Goal: Find specific page/section: Find specific page/section

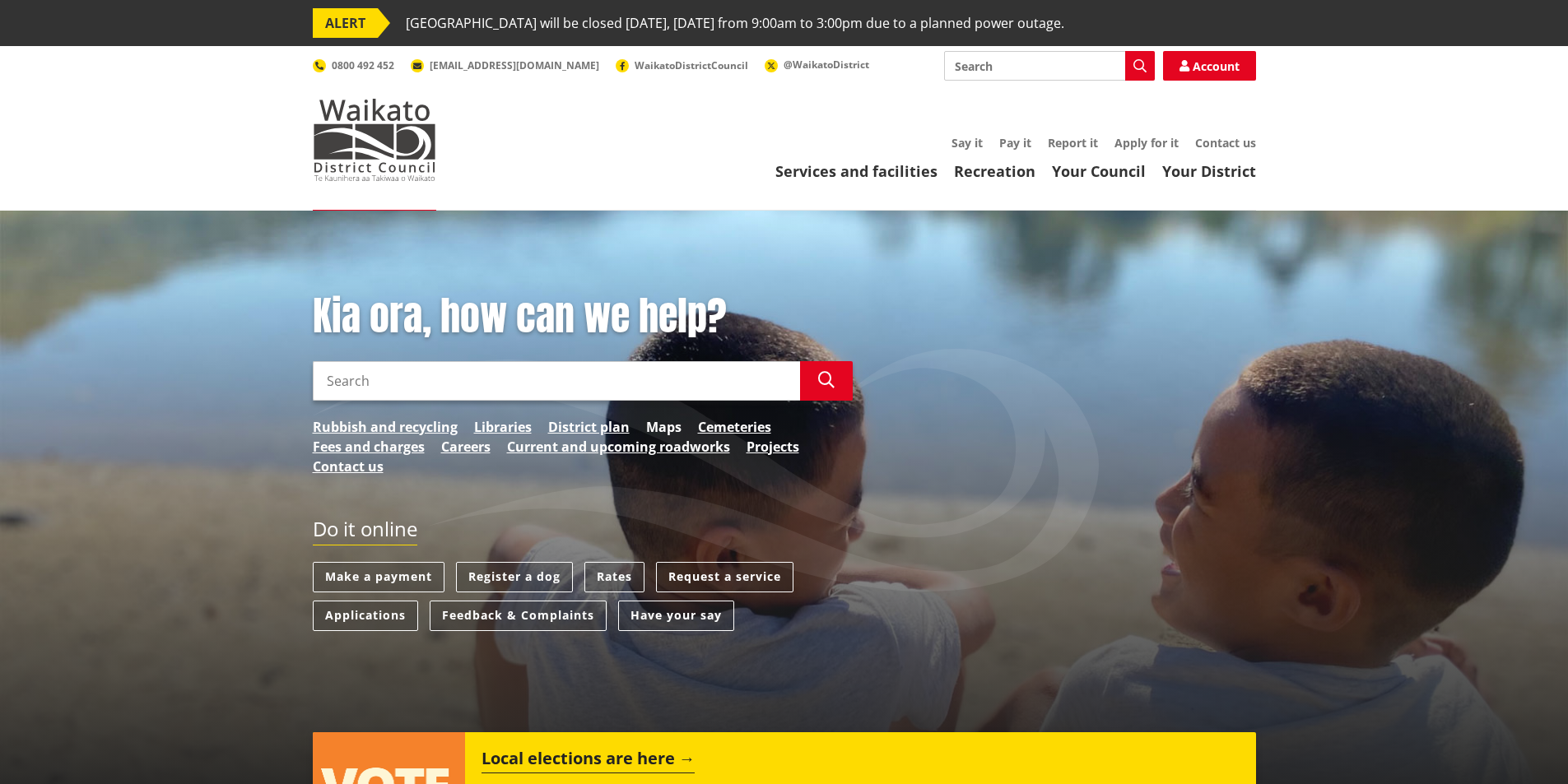
click at [657, 422] on link "Maps" at bounding box center [663, 426] width 35 height 20
click at [664, 424] on link "Maps" at bounding box center [663, 426] width 35 height 20
click at [665, 426] on link "Maps" at bounding box center [663, 426] width 35 height 20
